Goal: Find specific page/section: Find specific page/section

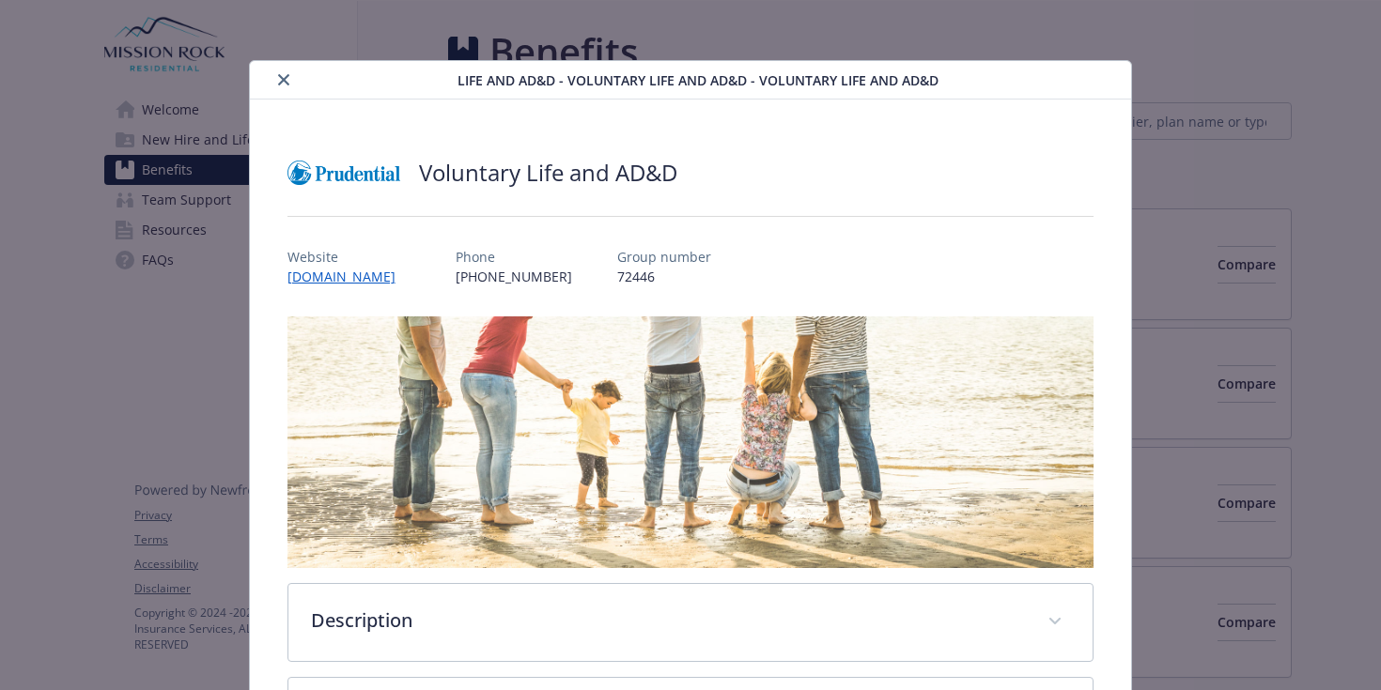
scroll to position [56, 0]
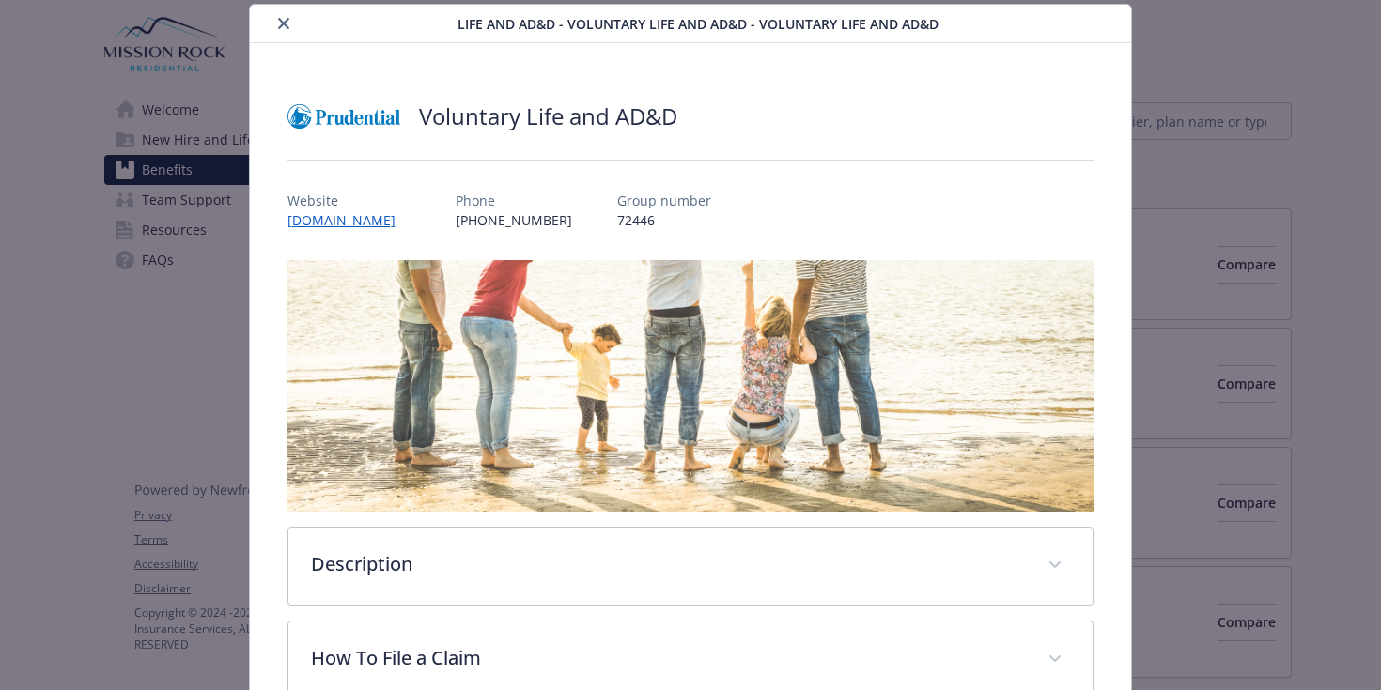
click at [287, 23] on icon "close" at bounding box center [283, 23] width 11 height 11
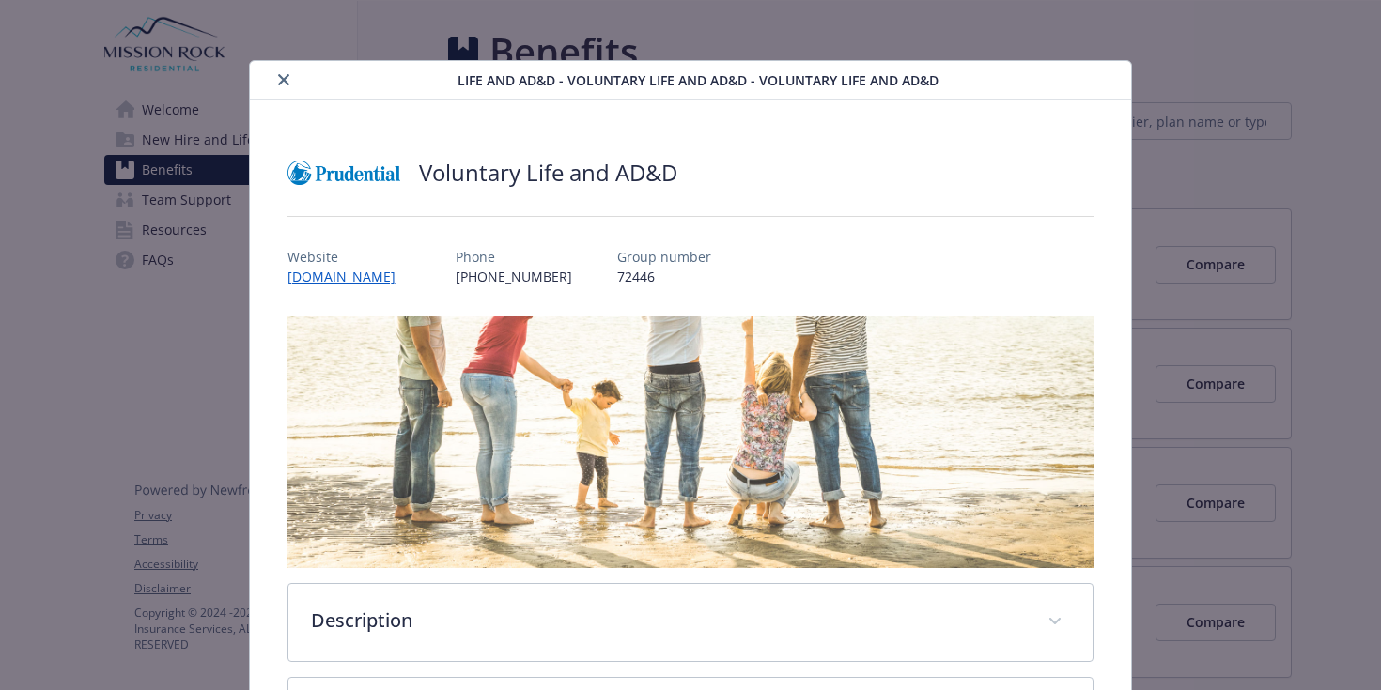
scroll to position [56, 0]
